Goal: Find specific page/section: Find specific page/section

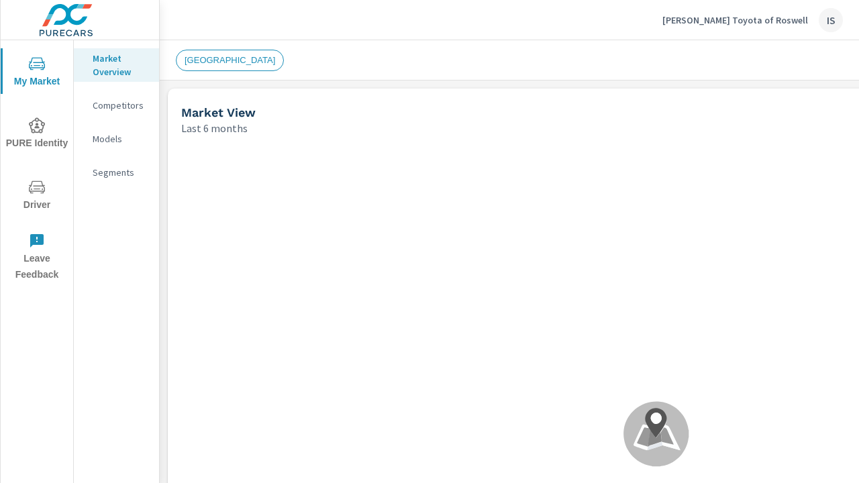
click at [578, 53] on div "[GEOGRAPHIC_DATA]" at bounding box center [562, 60] width 773 height 21
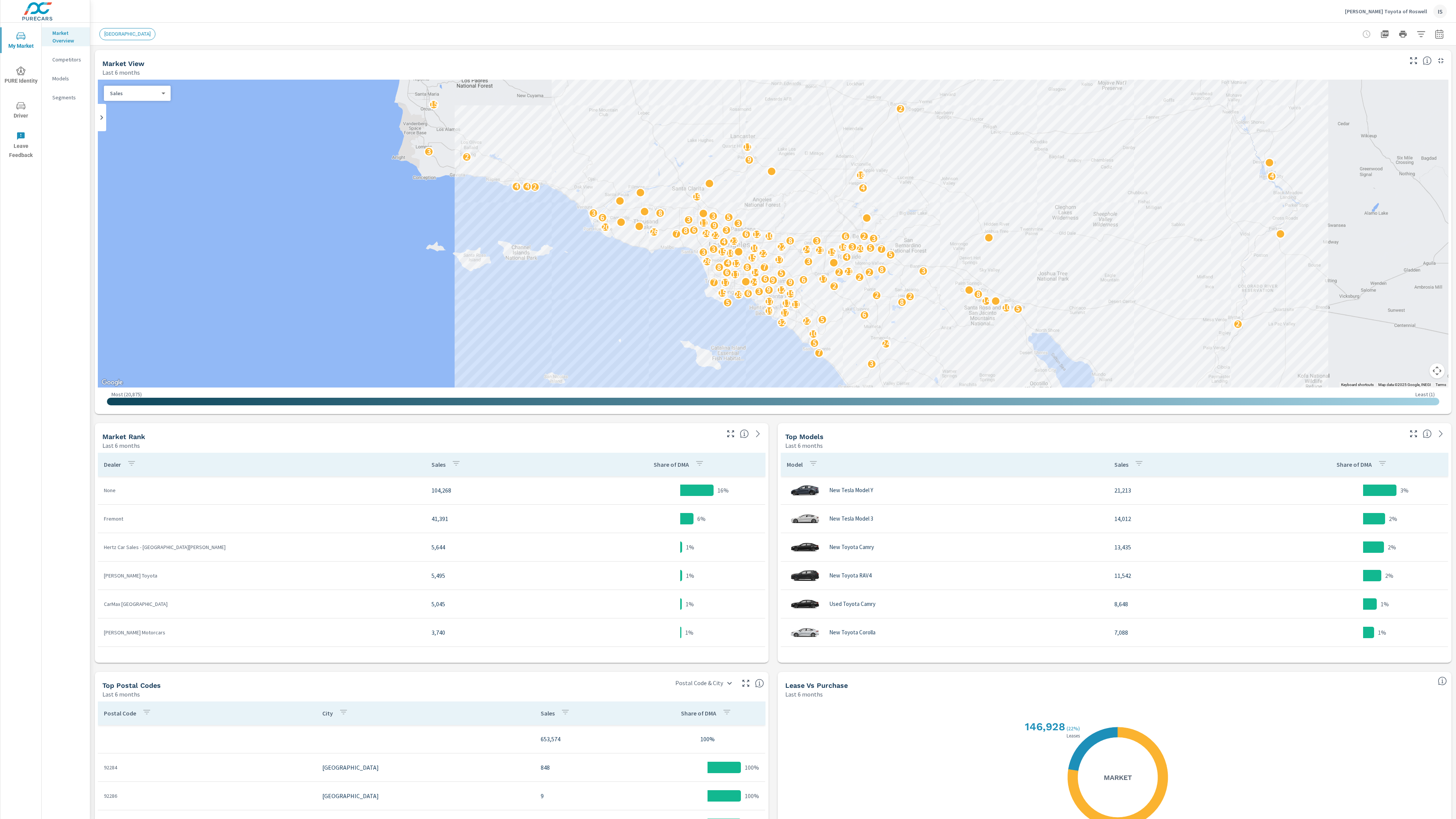
scroll to position [159, 0]
